Goal: Task Accomplishment & Management: Use online tool/utility

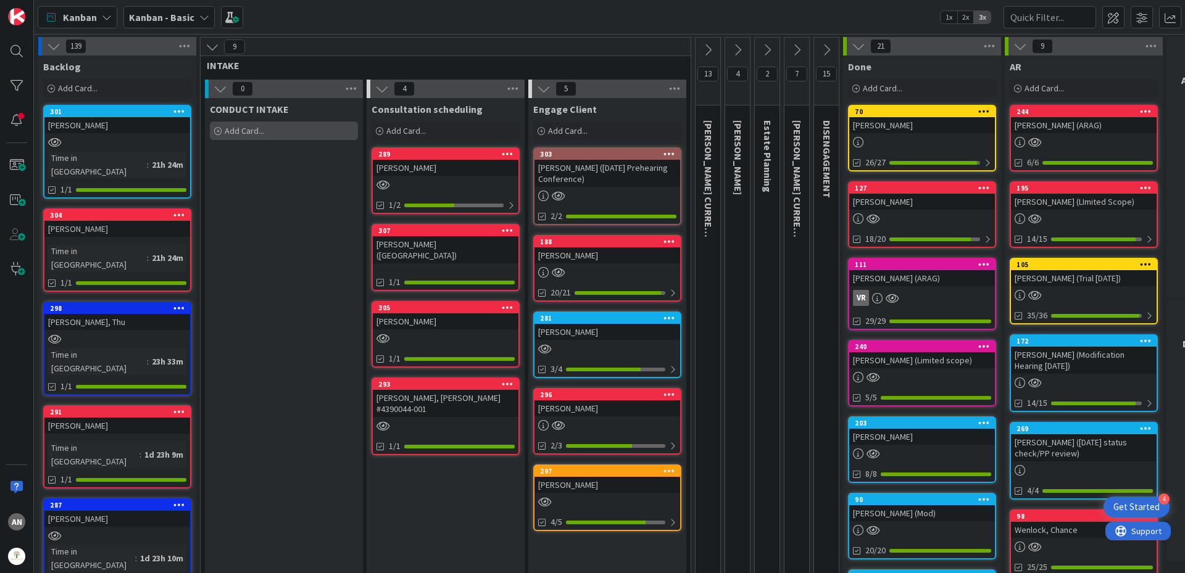
click at [288, 130] on div "Add Card..." at bounding box center [284, 131] width 148 height 19
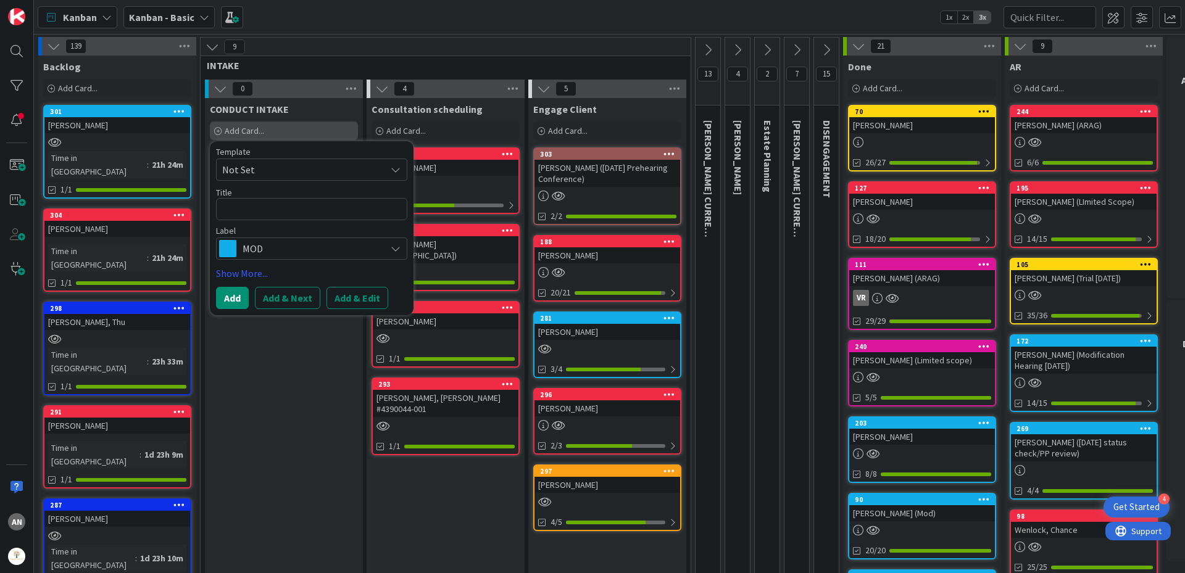
type textarea "x"
type textarea "K"
type textarea "x"
type textarea "Ka"
type textarea "x"
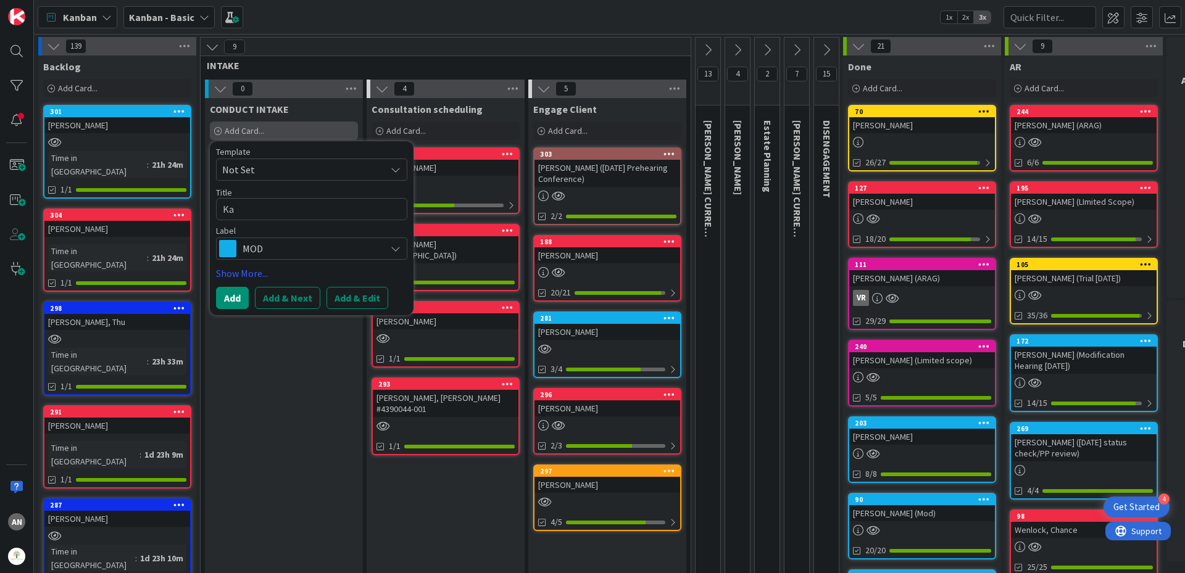
type textarea "Kar"
type textarea "x"
type textarea "[PERSON_NAME]"
type textarea "x"
type textarea "Karne"
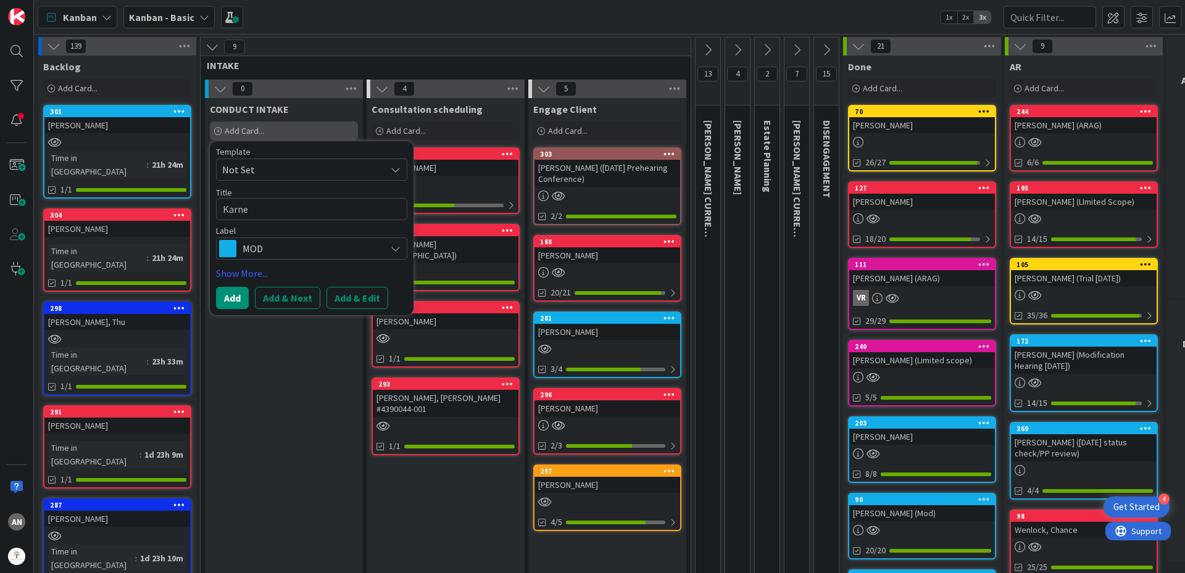
type textarea "x"
type textarea "[PERSON_NAME]"
type textarea "x"
type textarea "[PERSON_NAME],"
type textarea "x"
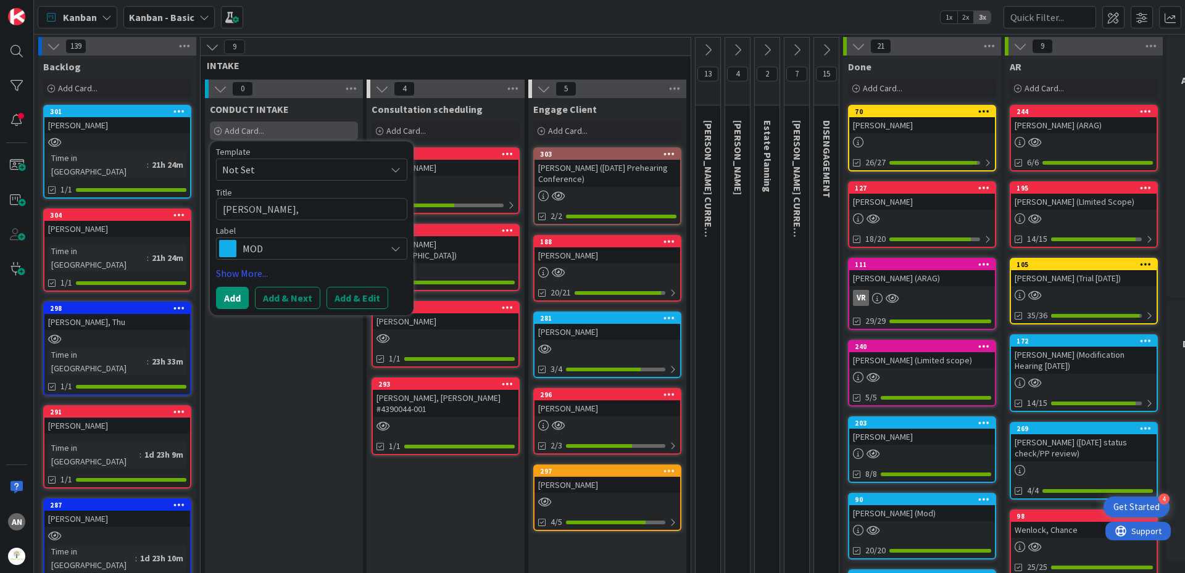
type textarea "[PERSON_NAME],"
type textarea "x"
type textarea "[PERSON_NAME]"
type textarea "x"
type textarea "[PERSON_NAME]"
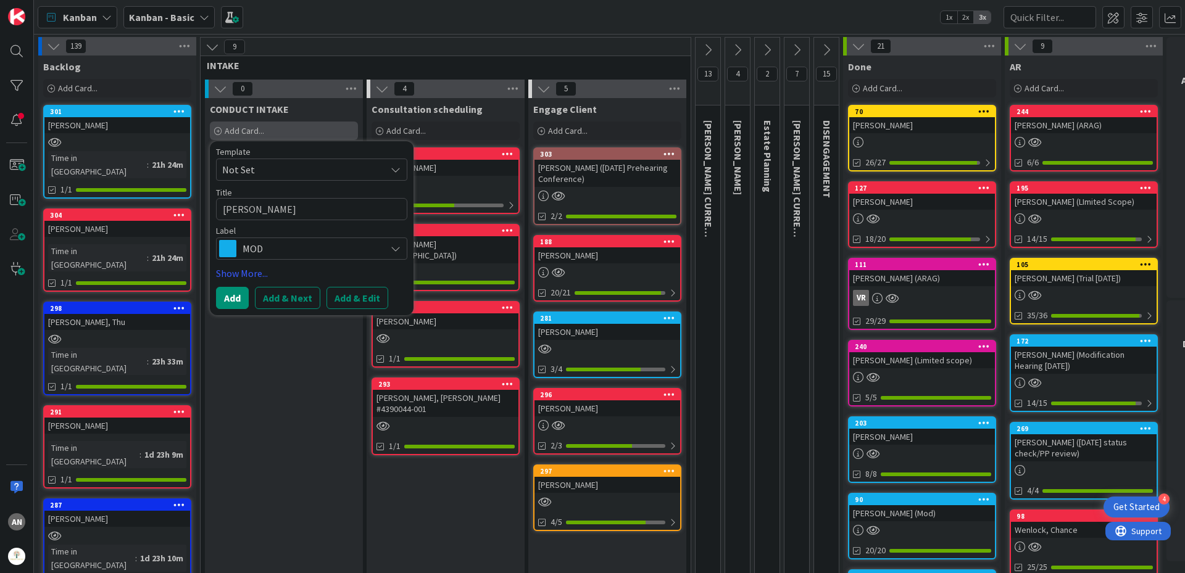
type textarea "x"
type textarea "[PERSON_NAME]"
type textarea "x"
type textarea "[PERSON_NAME], [PERSON_NAME]"
type textarea "x"
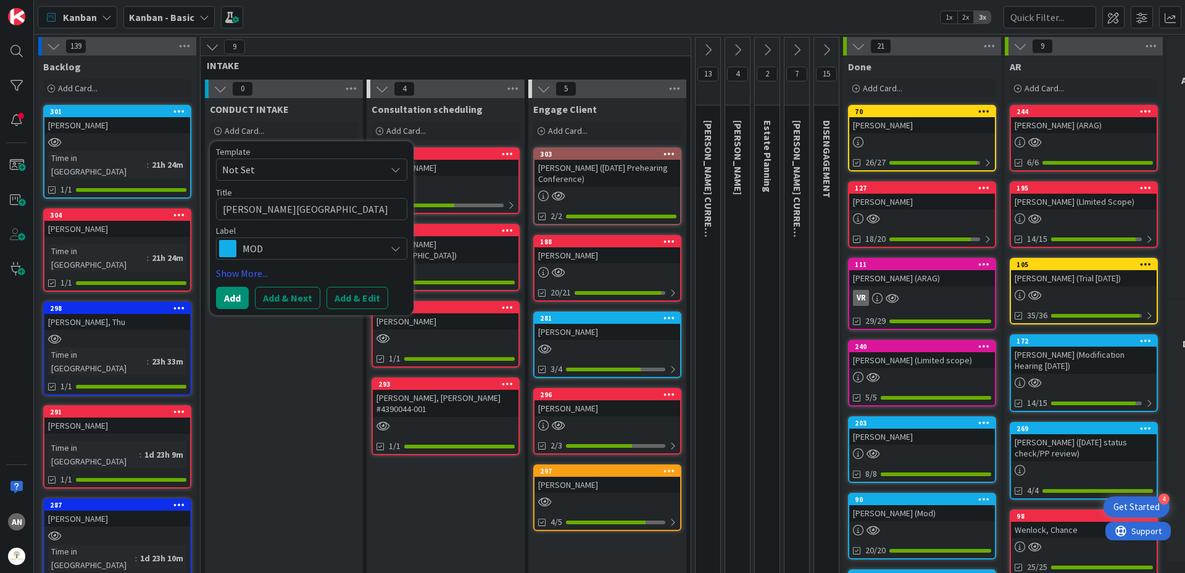
type textarea "[PERSON_NAME][GEOGRAPHIC_DATA]"
click at [320, 246] on span "MOD" at bounding box center [311, 248] width 137 height 17
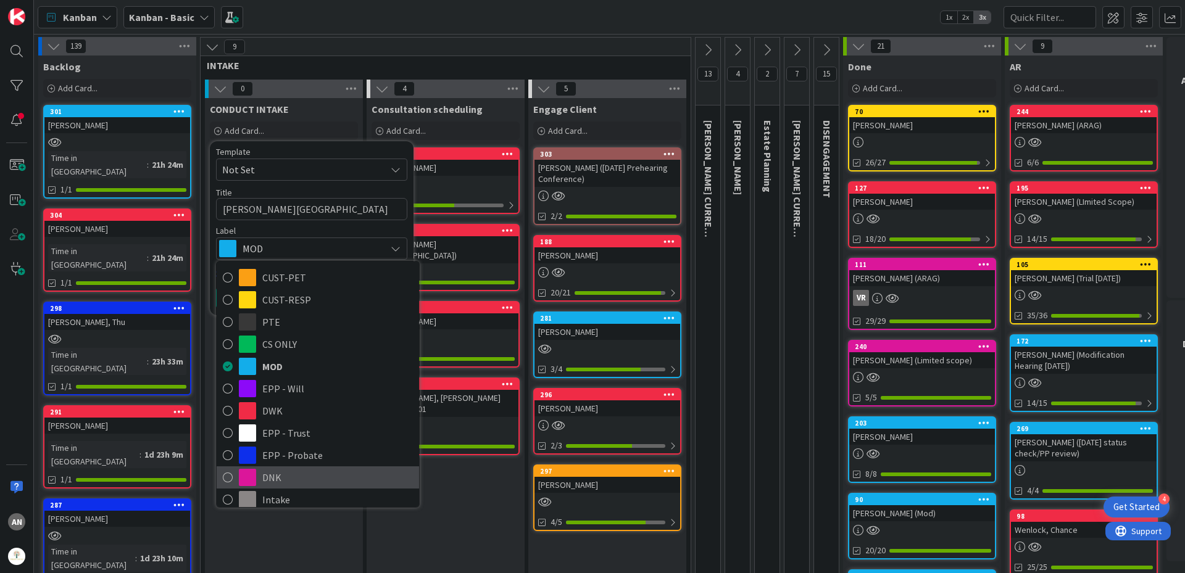
click at [284, 473] on span "DNK" at bounding box center [337, 477] width 151 height 19
type textarea "x"
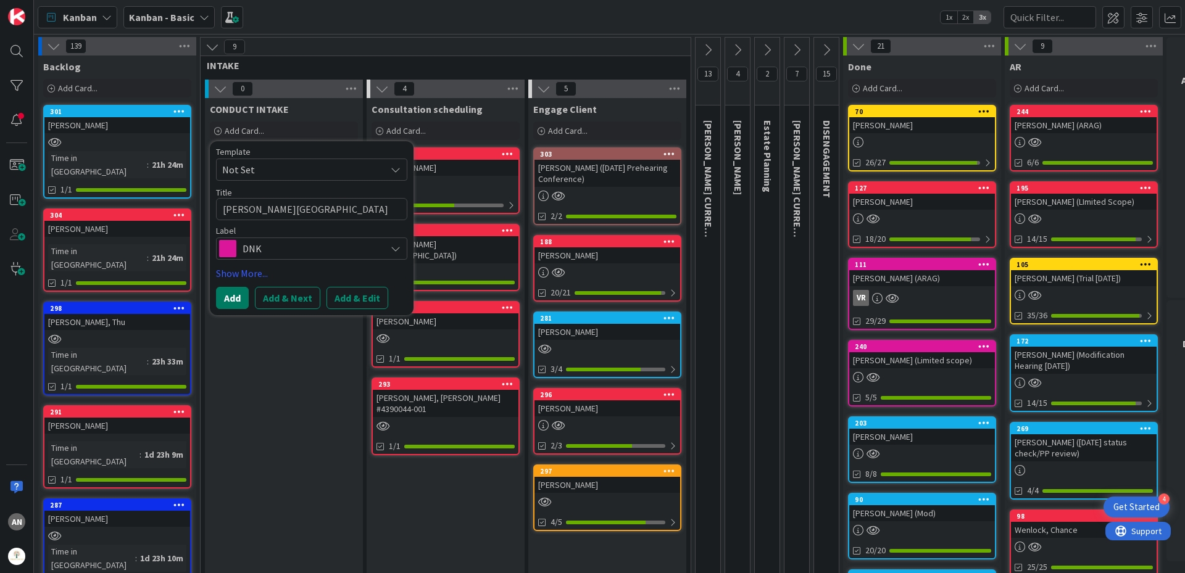
click at [233, 300] on button "Add" at bounding box center [232, 298] width 33 height 22
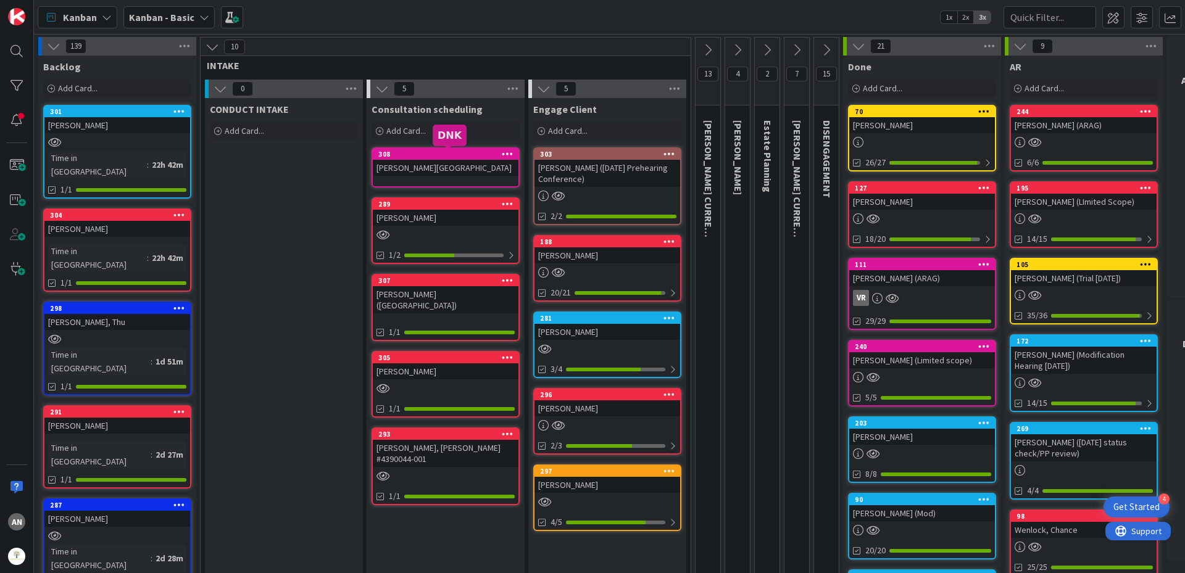
click at [407, 160] on div "[PERSON_NAME][GEOGRAPHIC_DATA]" at bounding box center [446, 168] width 146 height 16
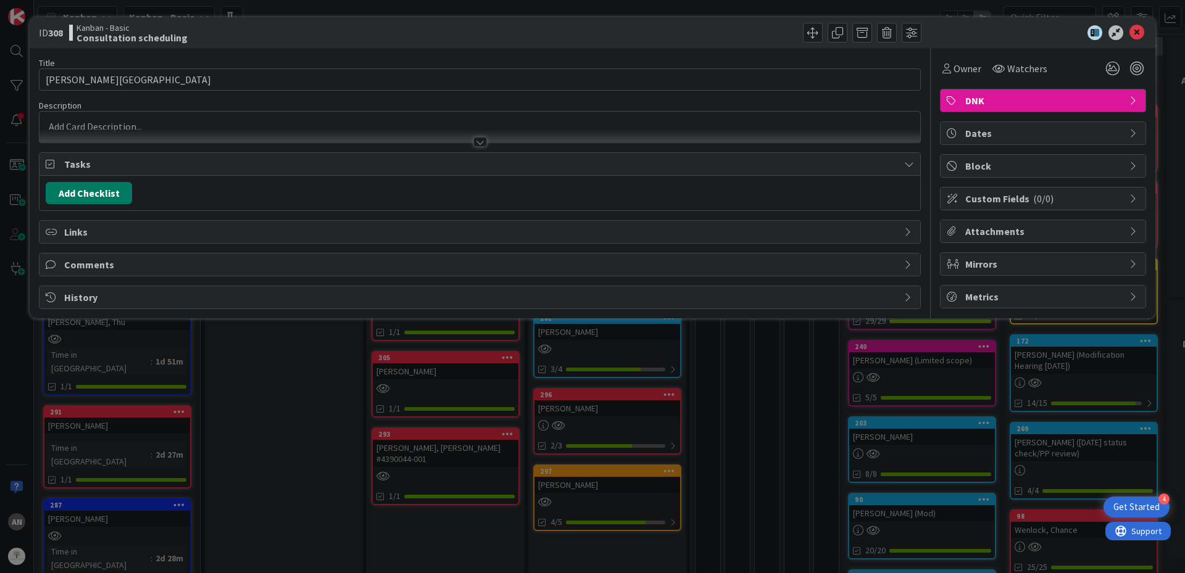
click at [61, 194] on button "Add Checklist" at bounding box center [89, 193] width 86 height 22
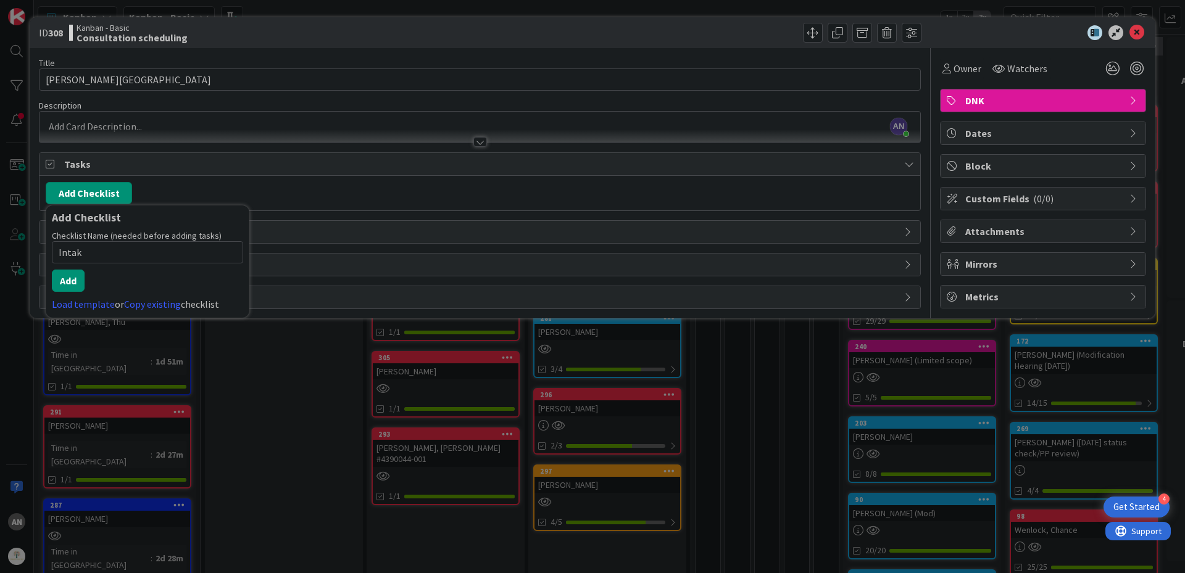
type input "Intake"
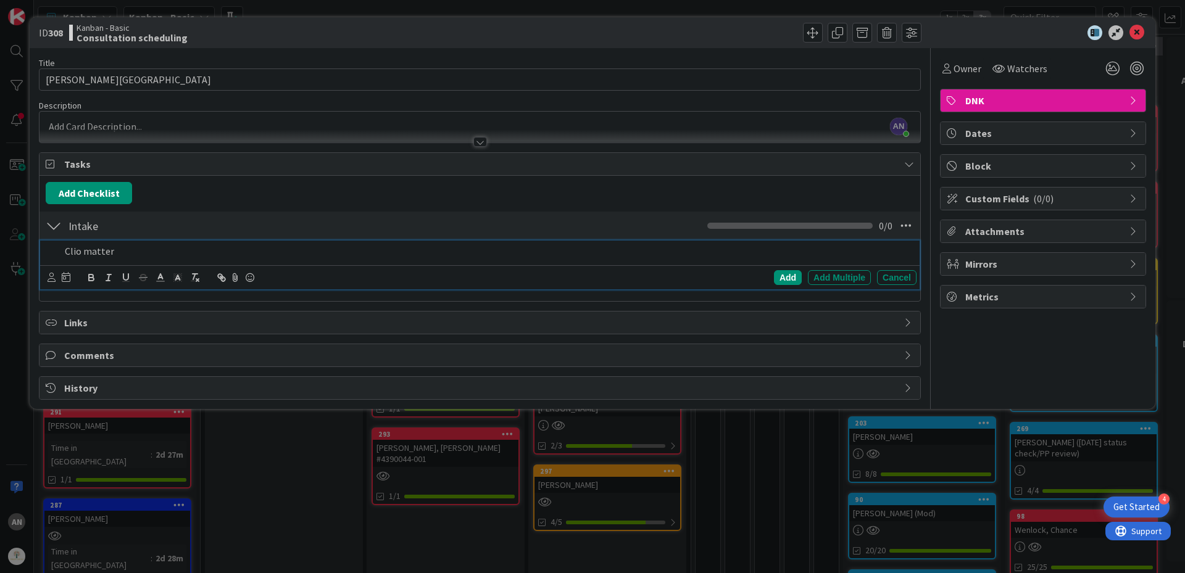
click at [52, 283] on div at bounding box center [52, 278] width 8 height 14
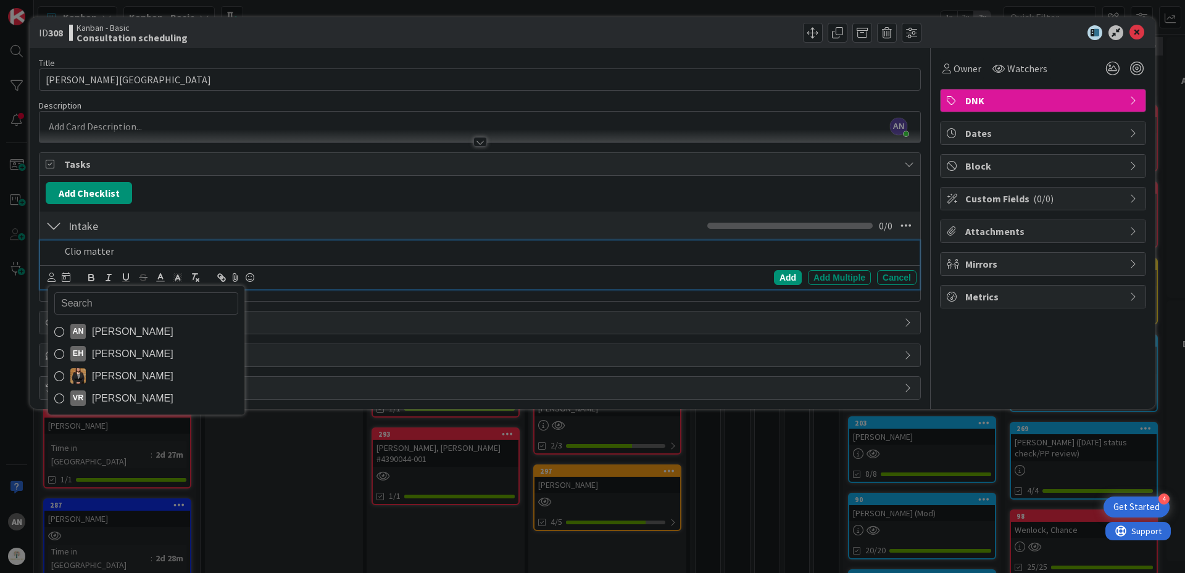
click at [120, 332] on span "[PERSON_NAME]" at bounding box center [132, 332] width 81 height 19
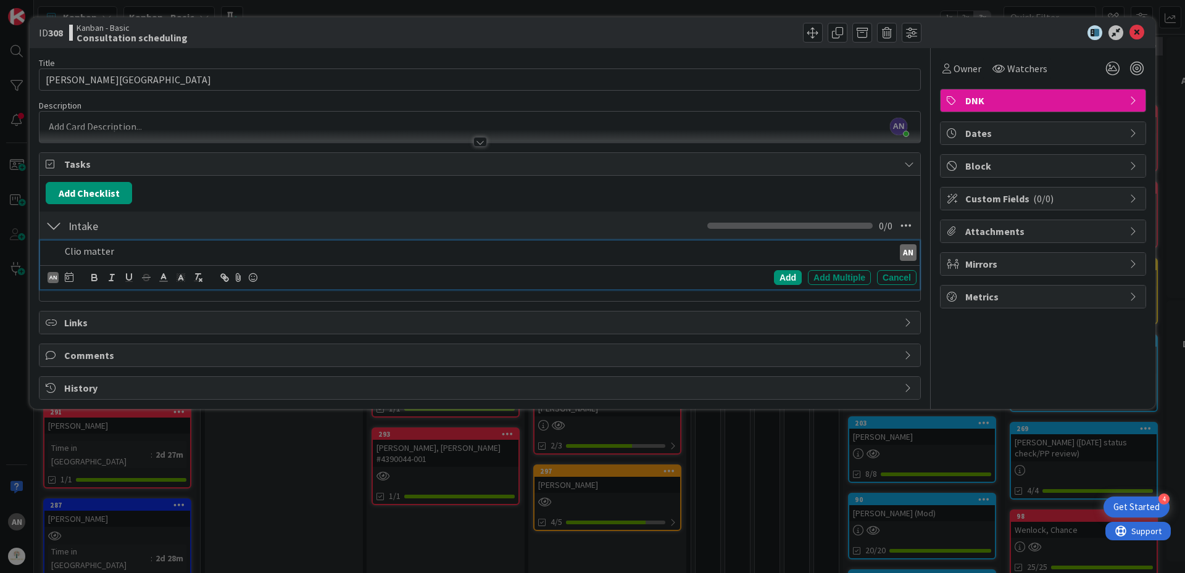
click at [118, 256] on p "Clio matter" at bounding box center [477, 251] width 824 height 14
click at [64, 252] on div "Clio matter" at bounding box center [477, 252] width 834 height 22
click at [167, 244] on div "create Clio matter" at bounding box center [477, 252] width 834 height 22
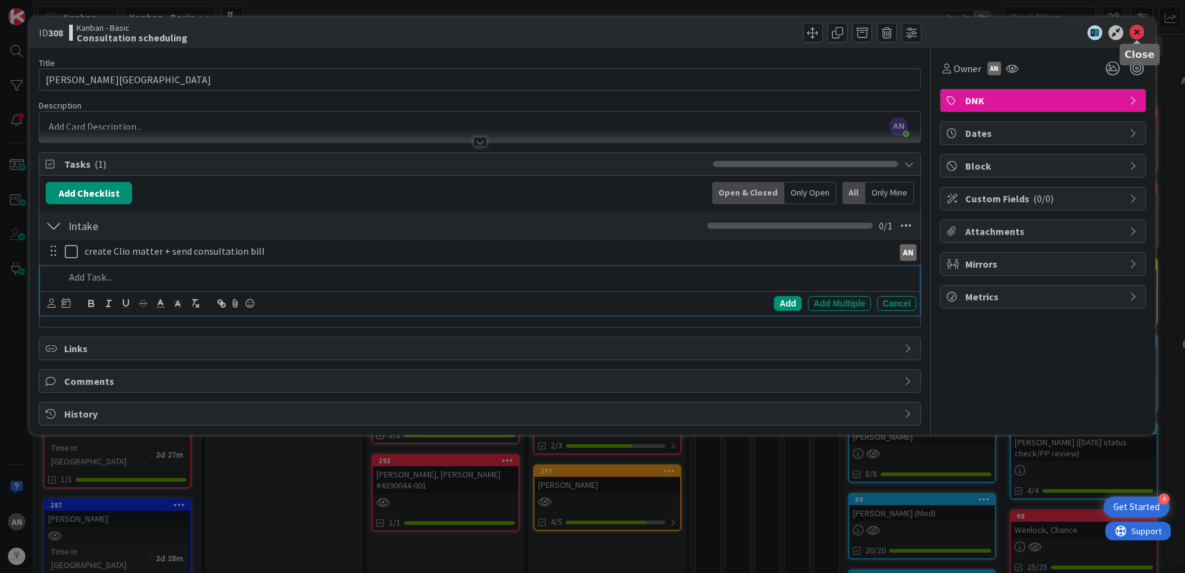
click at [1134, 27] on icon at bounding box center [1137, 32] width 15 height 15
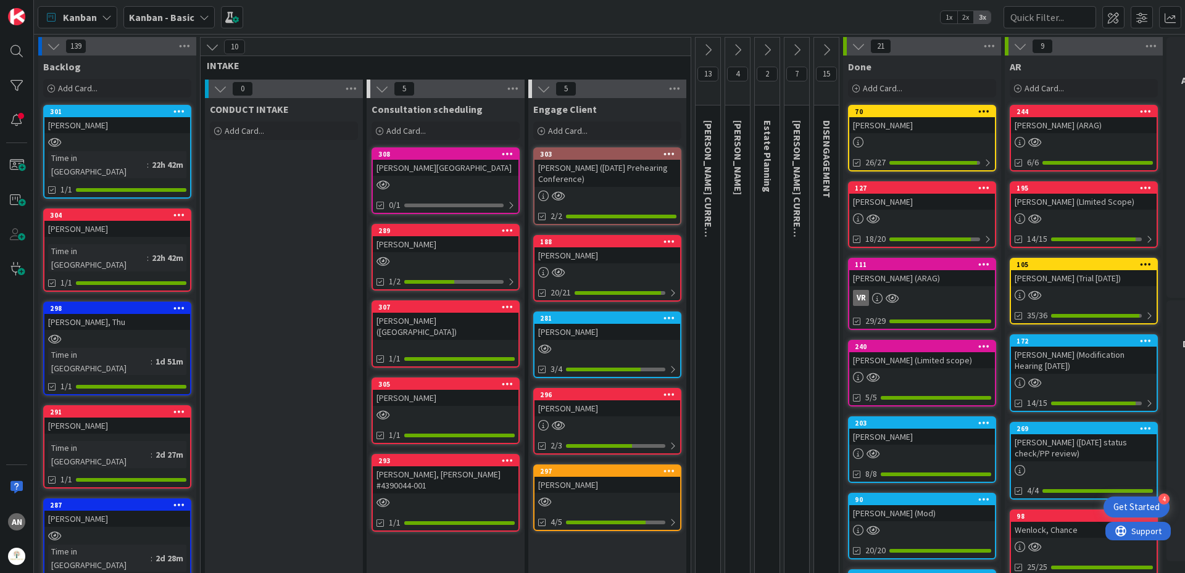
click at [430, 188] on div at bounding box center [446, 185] width 146 height 10
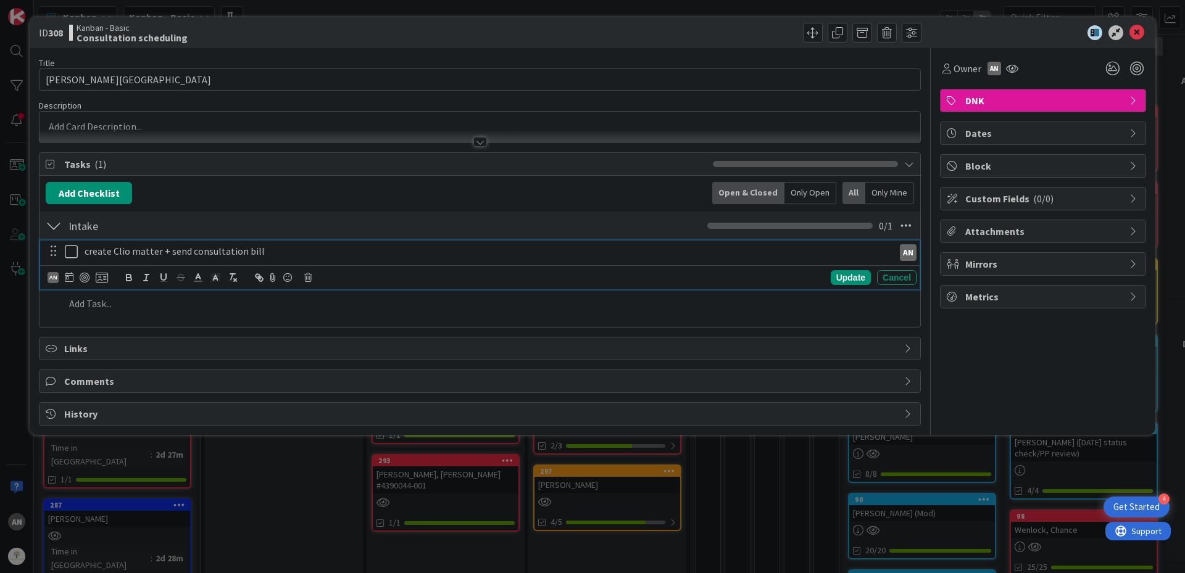
click at [70, 257] on icon at bounding box center [74, 251] width 19 height 15
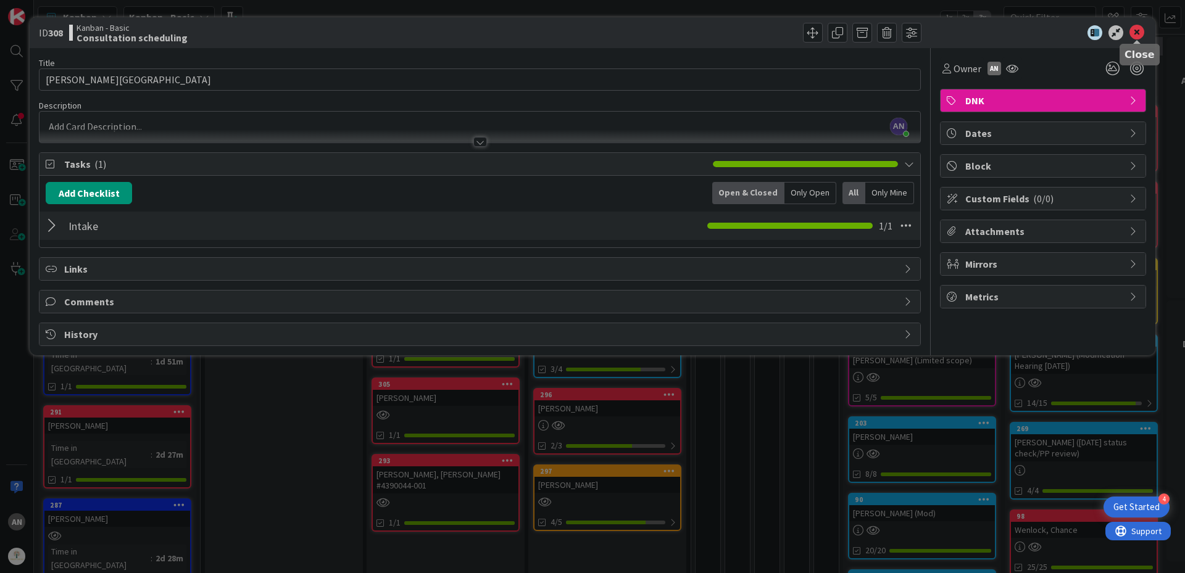
click at [1138, 28] on icon at bounding box center [1137, 32] width 15 height 15
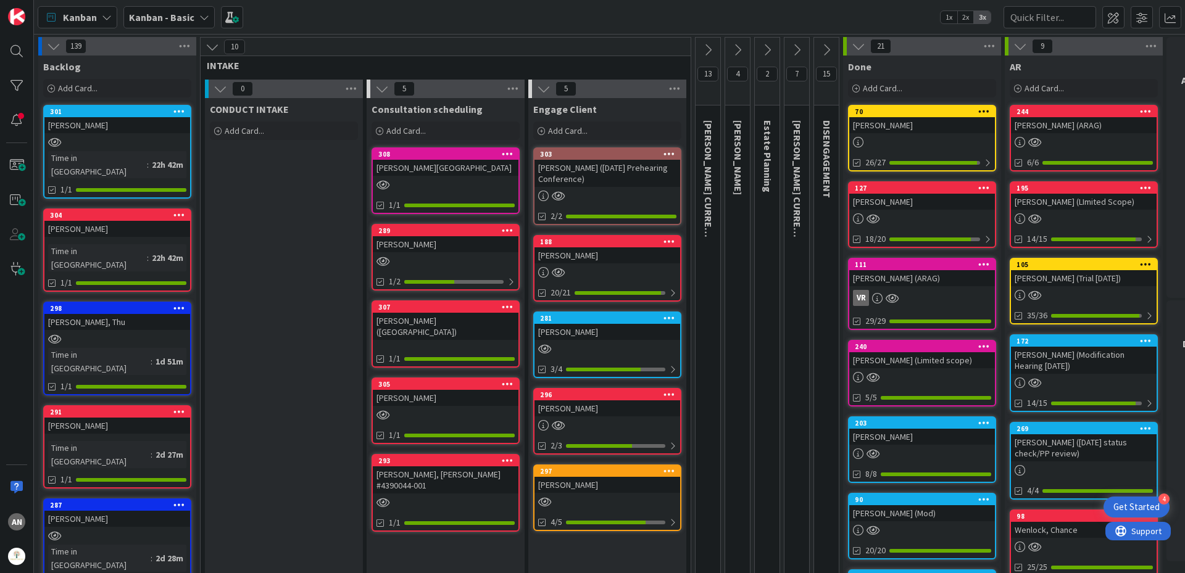
click at [457, 267] on link "289 [PERSON_NAME] 1/2" at bounding box center [446, 257] width 148 height 67
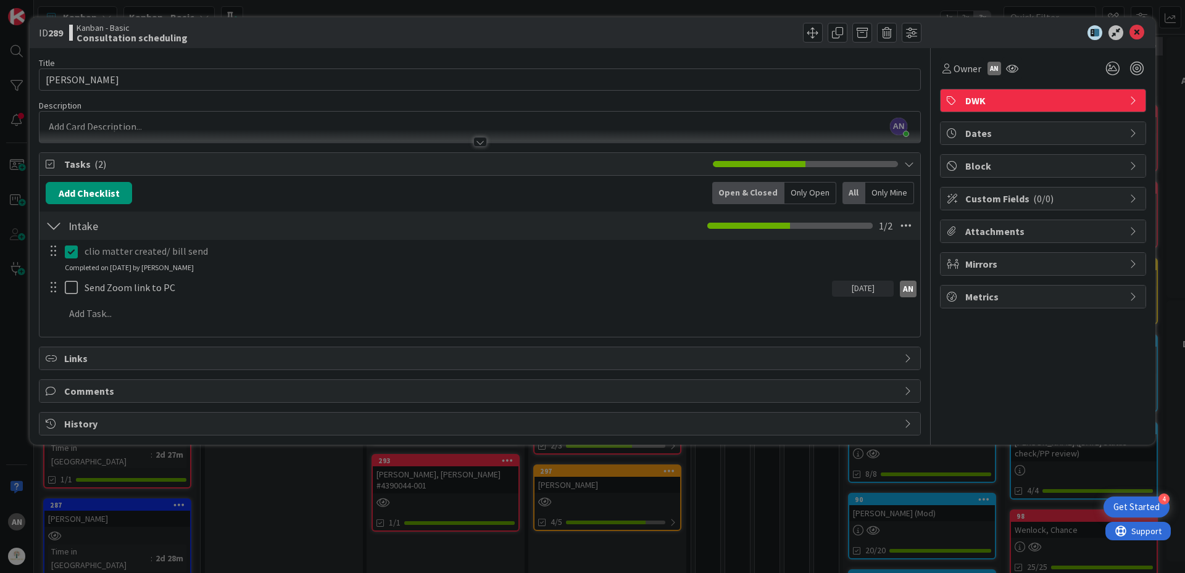
click at [295, 472] on div "ID 289 Kanban - Basic Consultation scheduling Title 16 / 128 [PERSON_NAME] Desc…" at bounding box center [592, 286] width 1185 height 573
